Goal: Navigation & Orientation: Understand site structure

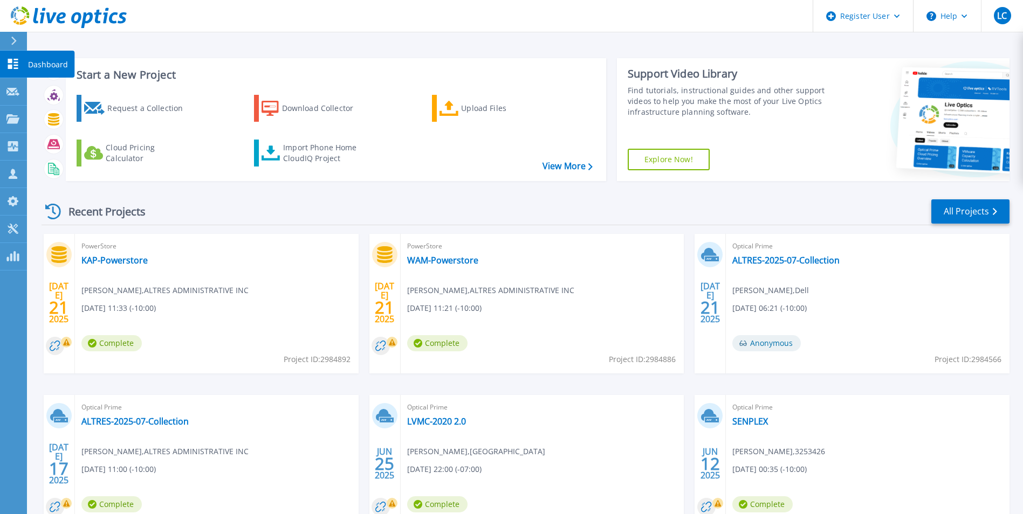
click at [11, 68] on icon at bounding box center [13, 64] width 10 height 10
